Goal: Navigation & Orientation: Find specific page/section

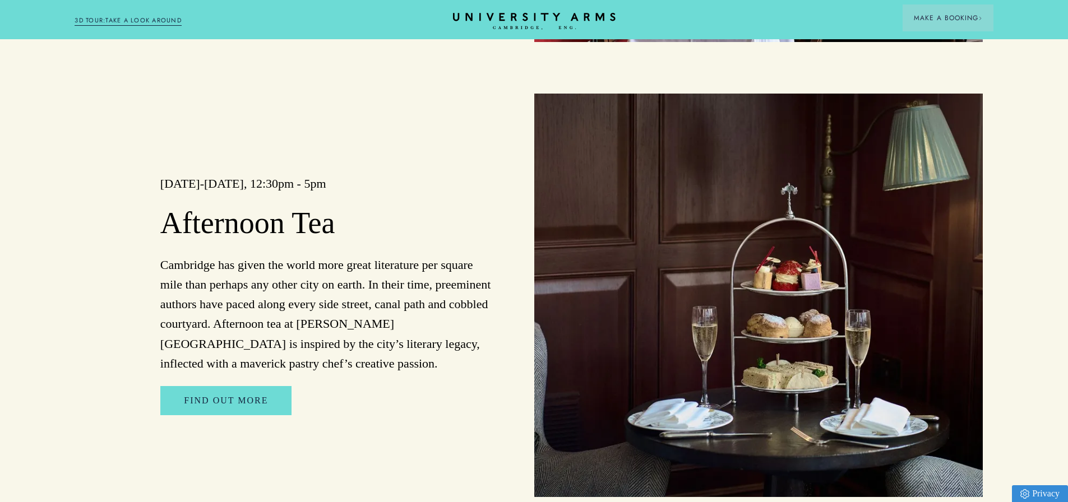
scroll to position [1328, 0]
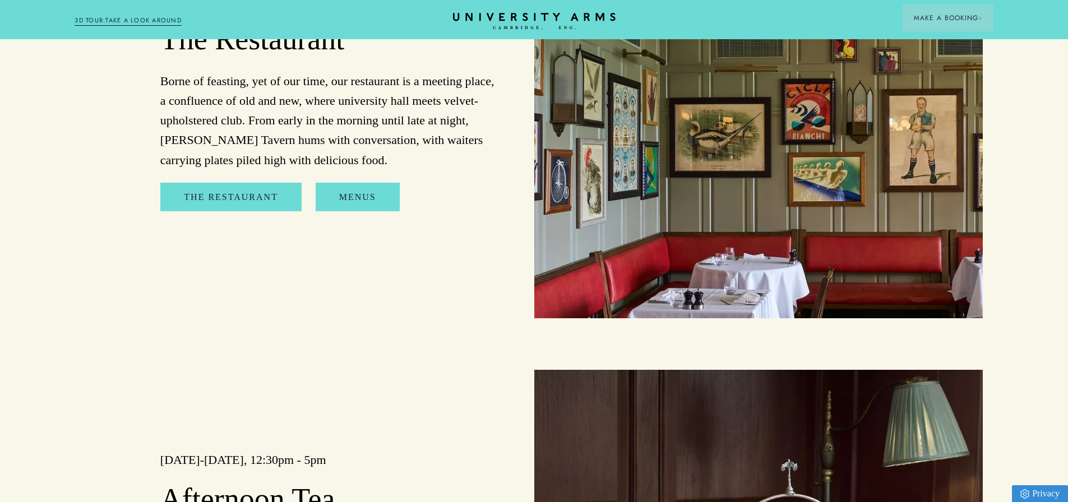
drag, startPoint x: 1072, startPoint y: 36, endPoint x: 1061, endPoint y: 152, distance: 116.0
drag, startPoint x: 423, startPoint y: 178, endPoint x: 413, endPoint y: 183, distance: 11.0
click at [418, 181] on div "The Restaurant Borne of feasting, yet of our time, our restaurant is a meeting …" at bounding box center [310, 117] width 449 height 404
click at [368, 202] on link "Menus" at bounding box center [358, 197] width 84 height 29
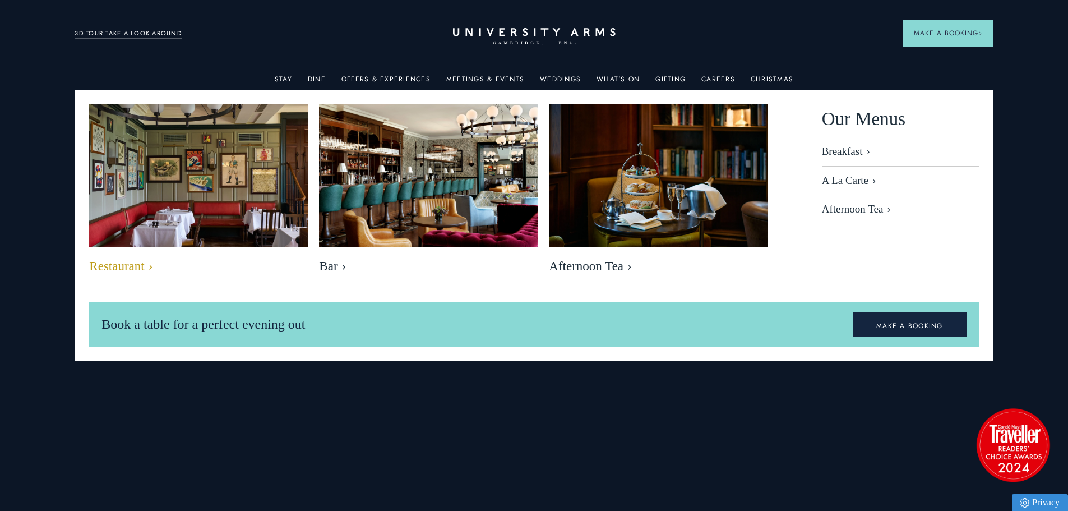
click at [255, 185] on img at bounding box center [199, 177] width 252 height 168
